Goal: Find specific page/section

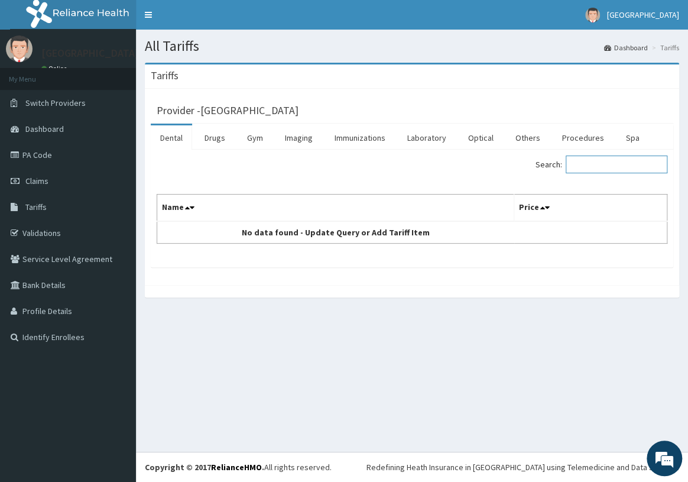
click at [615, 170] on input "Search:" at bounding box center [617, 164] width 102 height 18
click at [588, 165] on input "Search:" at bounding box center [617, 164] width 102 height 18
click at [604, 160] on input "Search:" at bounding box center [617, 164] width 102 height 18
click at [601, 164] on input "Search:" at bounding box center [617, 164] width 102 height 18
click at [593, 167] on input "Search:" at bounding box center [617, 164] width 102 height 18
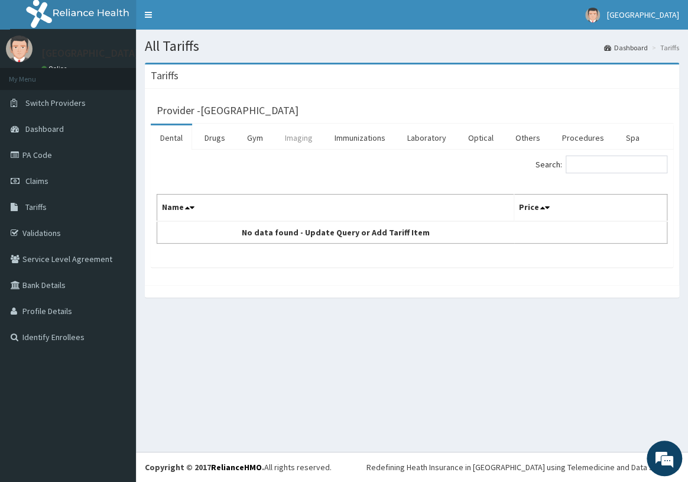
click at [309, 145] on link "Imaging" at bounding box center [298, 137] width 47 height 25
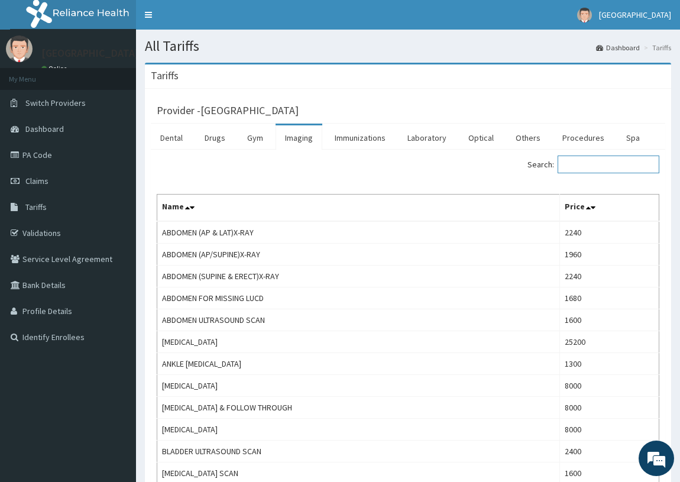
click at [601, 163] on input "Search:" at bounding box center [608, 164] width 102 height 18
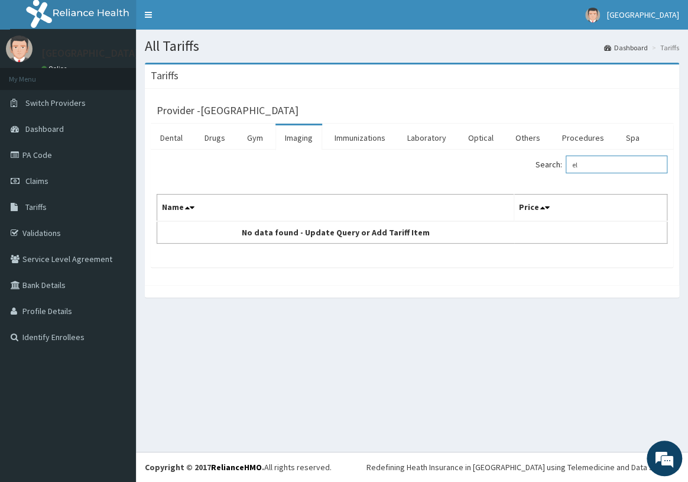
type input "e"
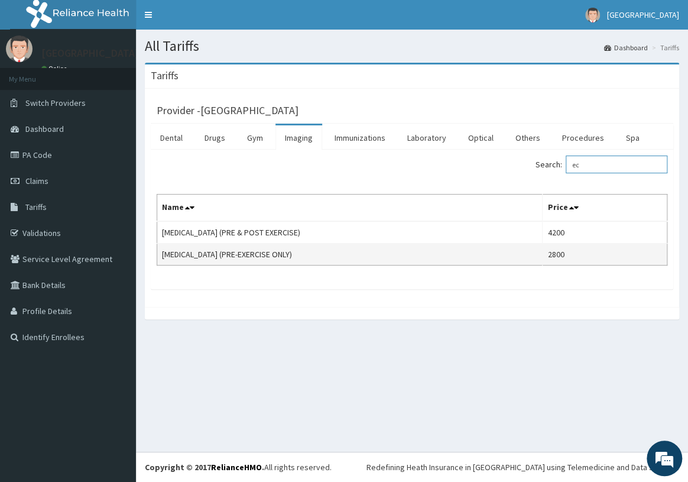
type input "e"
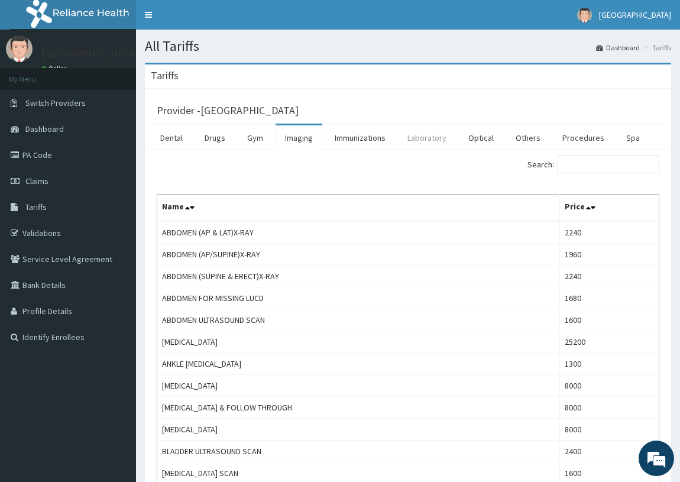
click at [436, 132] on link "Laboratory" at bounding box center [427, 137] width 58 height 25
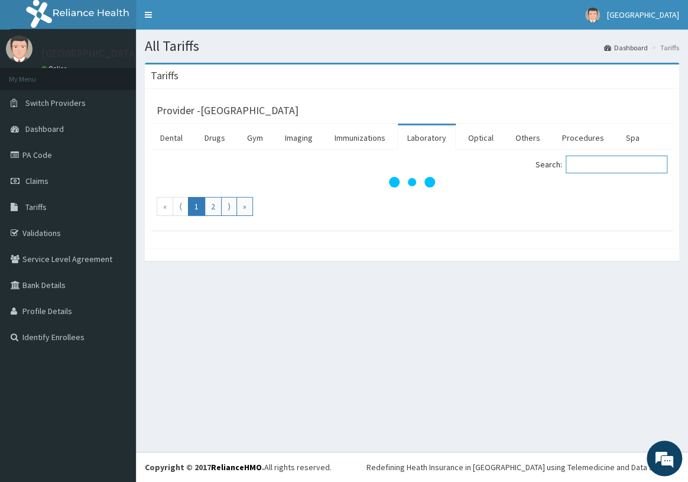
click at [596, 157] on input "Search:" at bounding box center [617, 164] width 102 height 18
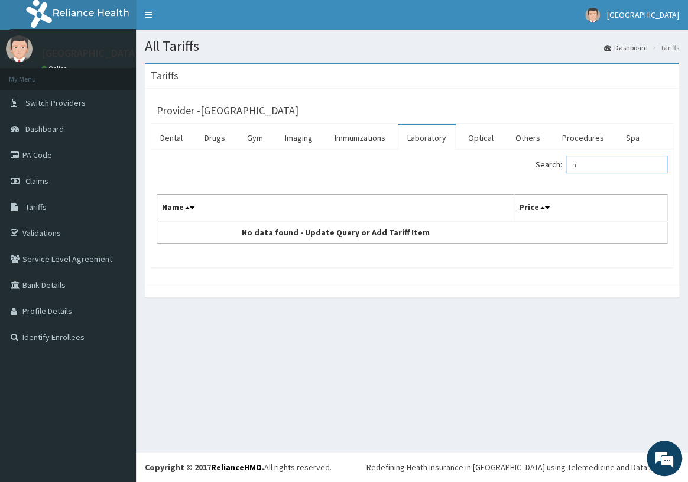
type input "h"
type input "p"
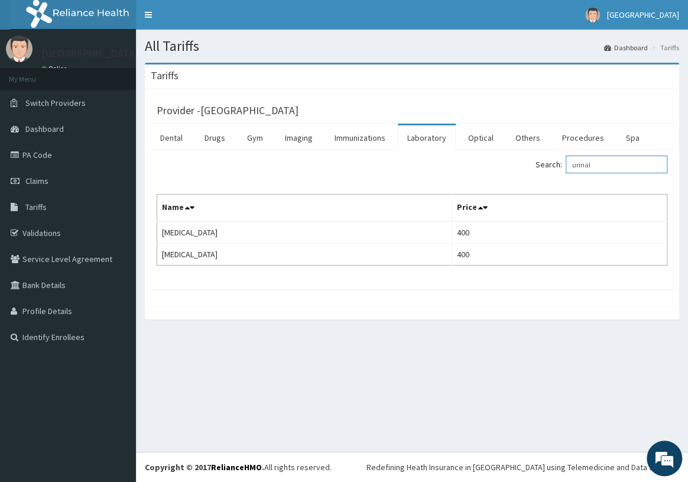
type input "urinal"
